Goal: Task Accomplishment & Management: Manage account settings

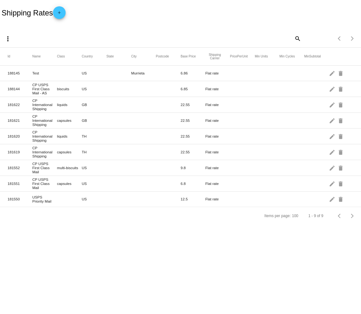
click at [330, 204] on mat-icon "edit" at bounding box center [333, 199] width 8 height 10
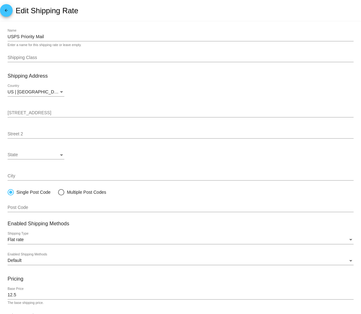
click at [97, 34] on div "USPS Priority Mail Name" at bounding box center [181, 35] width 346 height 12
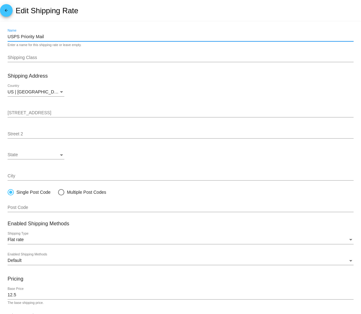
click at [97, 34] on div "USPS Priority Mail Name" at bounding box center [181, 35] width 346 height 12
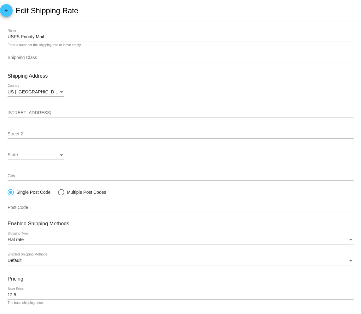
click at [97, 34] on div "USPS Priority Mail Name" at bounding box center [181, 35] width 346 height 12
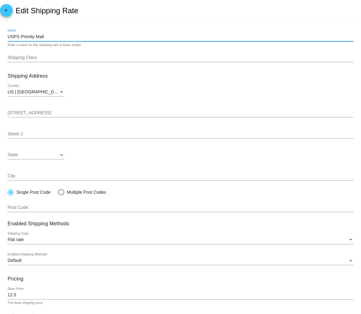
click at [92, 36] on input "USPS Priority Mail" at bounding box center [181, 36] width 346 height 5
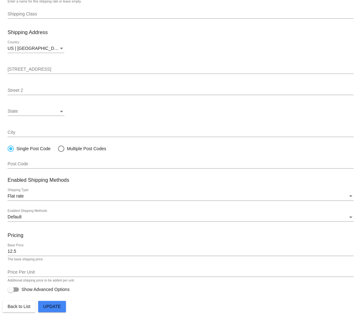
scroll to position [48, 0]
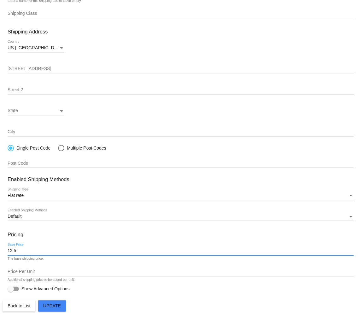
click at [40, 251] on input "12.5" at bounding box center [181, 250] width 346 height 5
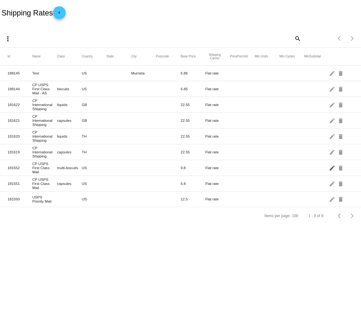
click at [330, 172] on mat-icon "edit" at bounding box center [333, 168] width 8 height 10
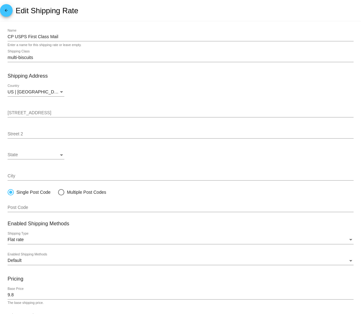
click at [92, 36] on input "CP USPS First Class Mail" at bounding box center [181, 36] width 346 height 5
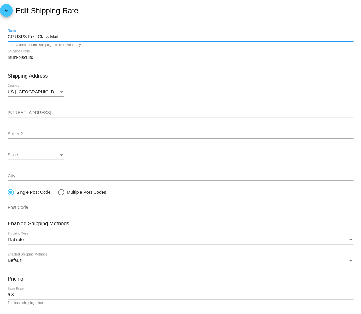
click at [92, 36] on input "CP USPS First Class Mail" at bounding box center [181, 36] width 346 height 5
click at [80, 58] on input "multi-biscuits" at bounding box center [181, 57] width 346 height 5
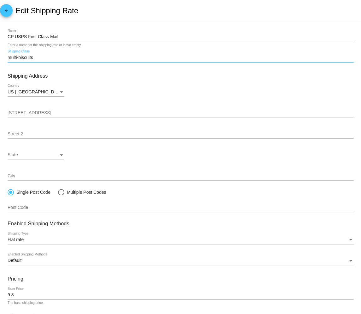
click at [80, 58] on input "multi-biscuits" at bounding box center [181, 57] width 346 height 5
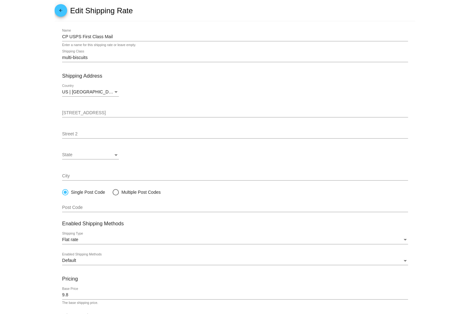
scroll to position [48, 0]
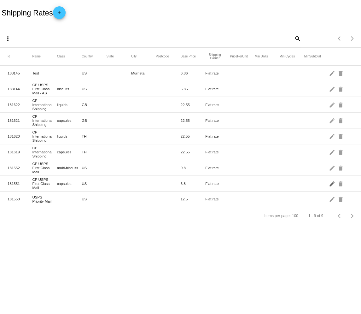
click at [333, 188] on mat-icon "edit" at bounding box center [333, 183] width 8 height 10
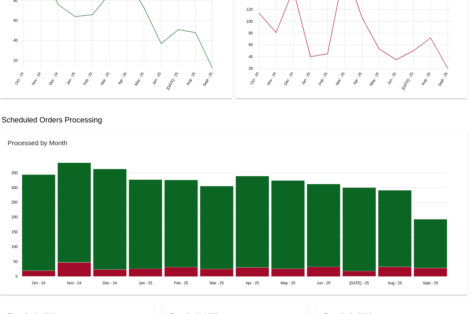
scroll to position [532, 0]
